Goal: Task Accomplishment & Management: Manage account settings

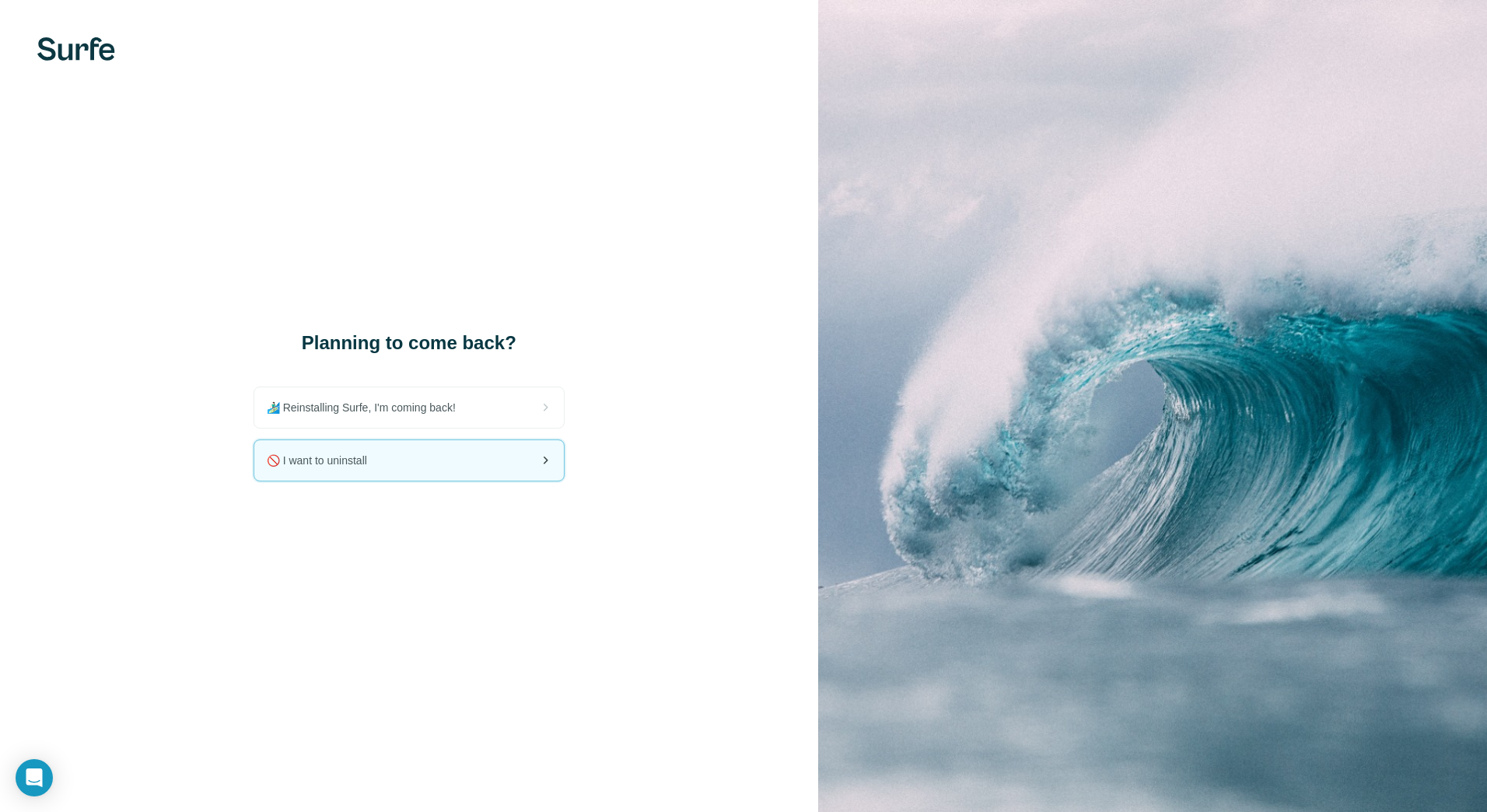
click at [507, 457] on div "🚫 I want to uninstall" at bounding box center [409, 461] width 310 height 40
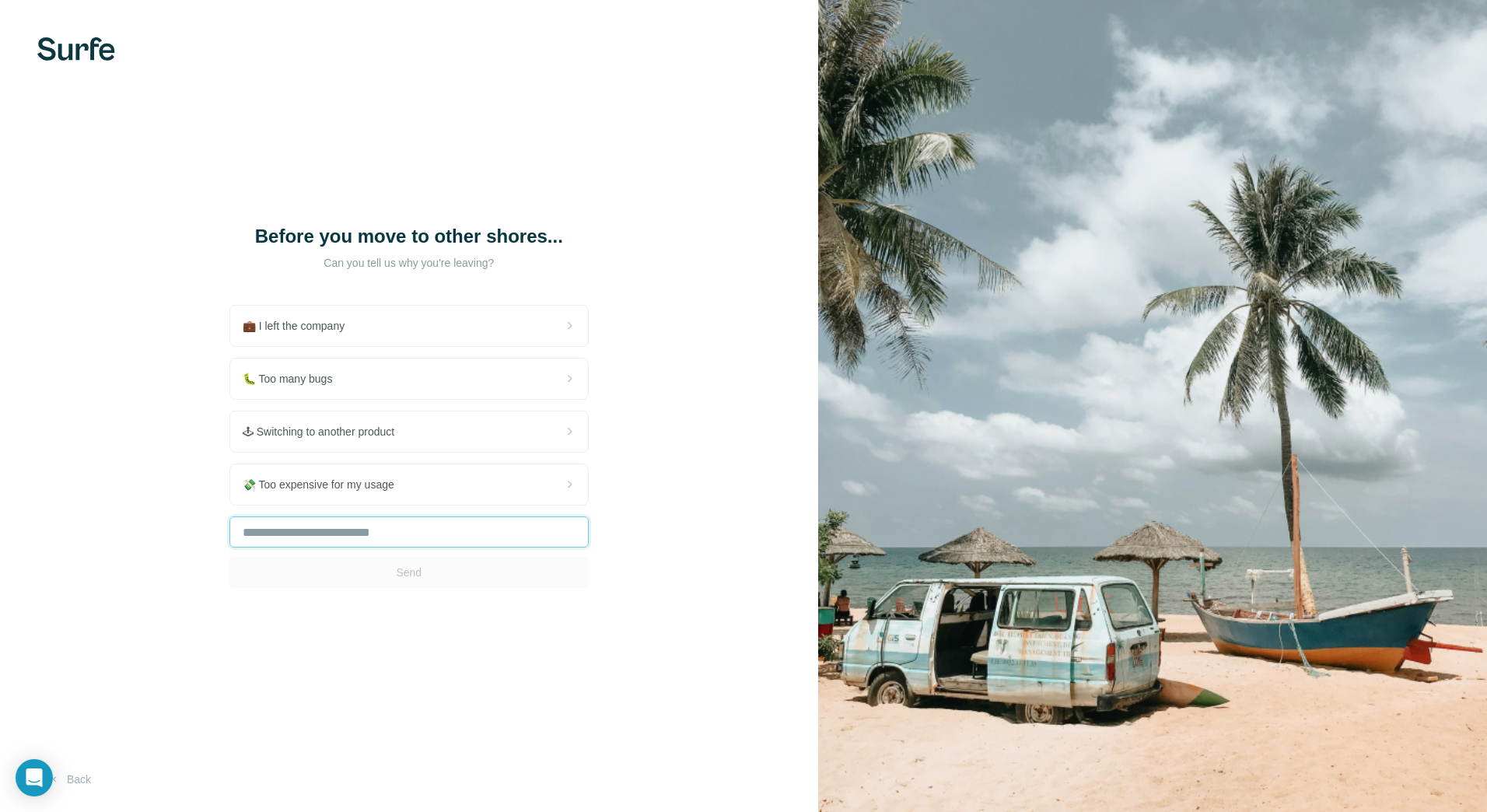
click at [450, 547] on input "text" at bounding box center [409, 532] width 360 height 31
type input "**********"
click at [458, 579] on button "Send" at bounding box center [409, 572] width 360 height 31
